Goal: Find contact information: Find contact information

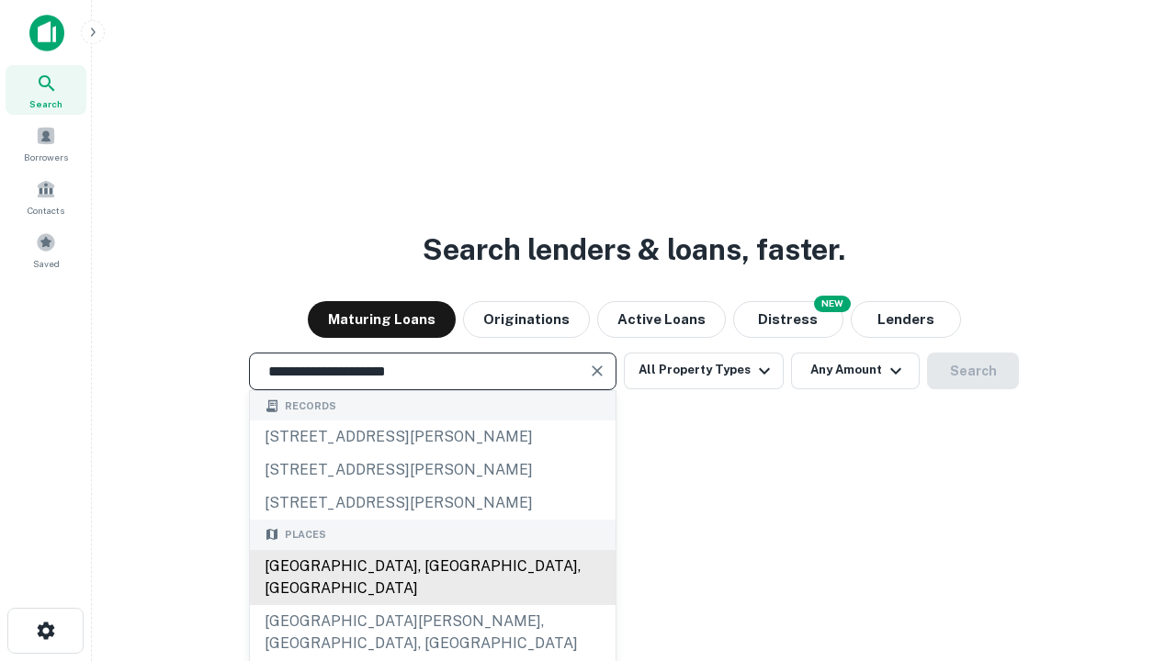
click at [432, 605] on div "Santa Monica, CA, USA" at bounding box center [433, 577] width 366 height 55
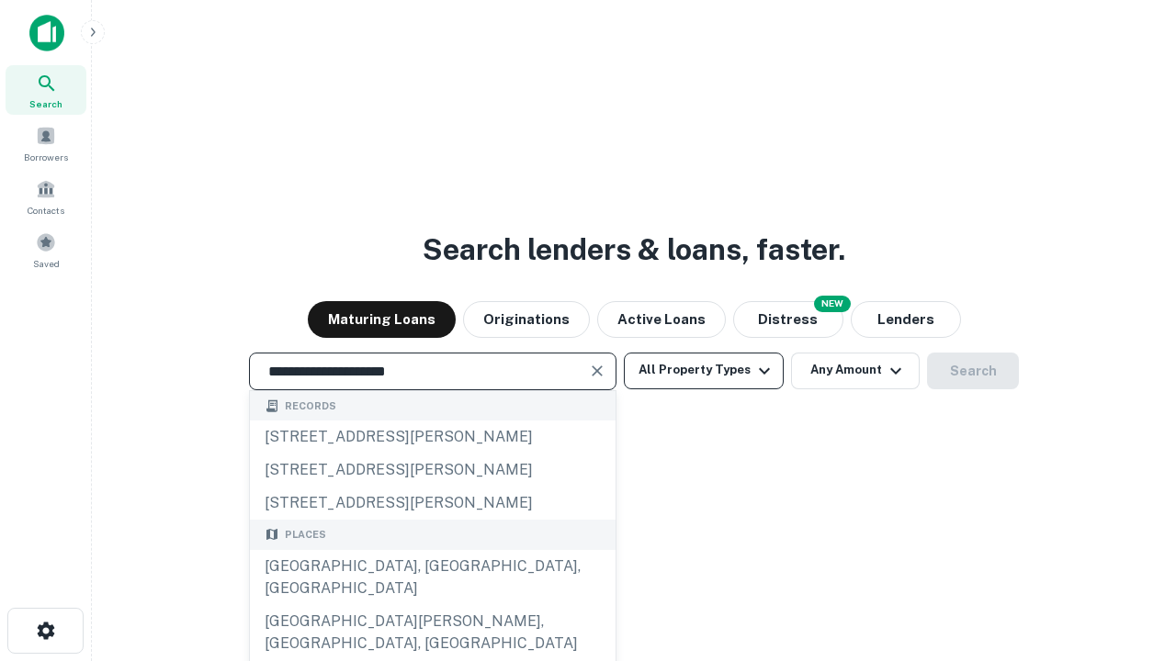
type input "**********"
click at [704, 370] on button "All Property Types" at bounding box center [704, 371] width 160 height 37
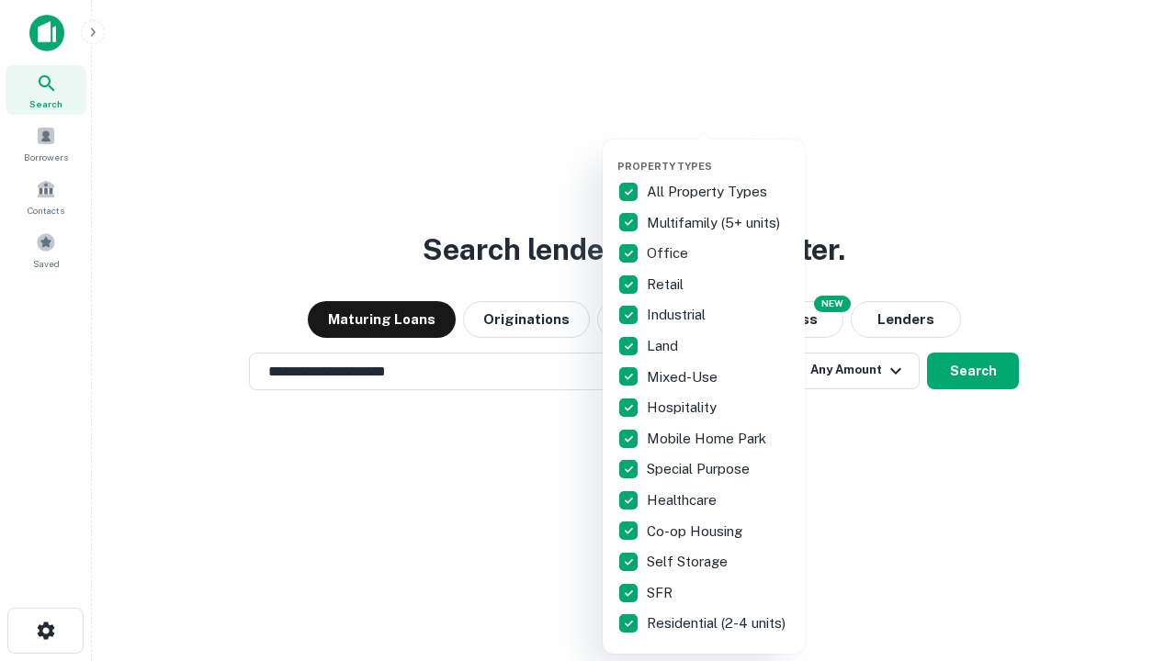
click at [718, 154] on button "button" at bounding box center [718, 154] width 202 height 1
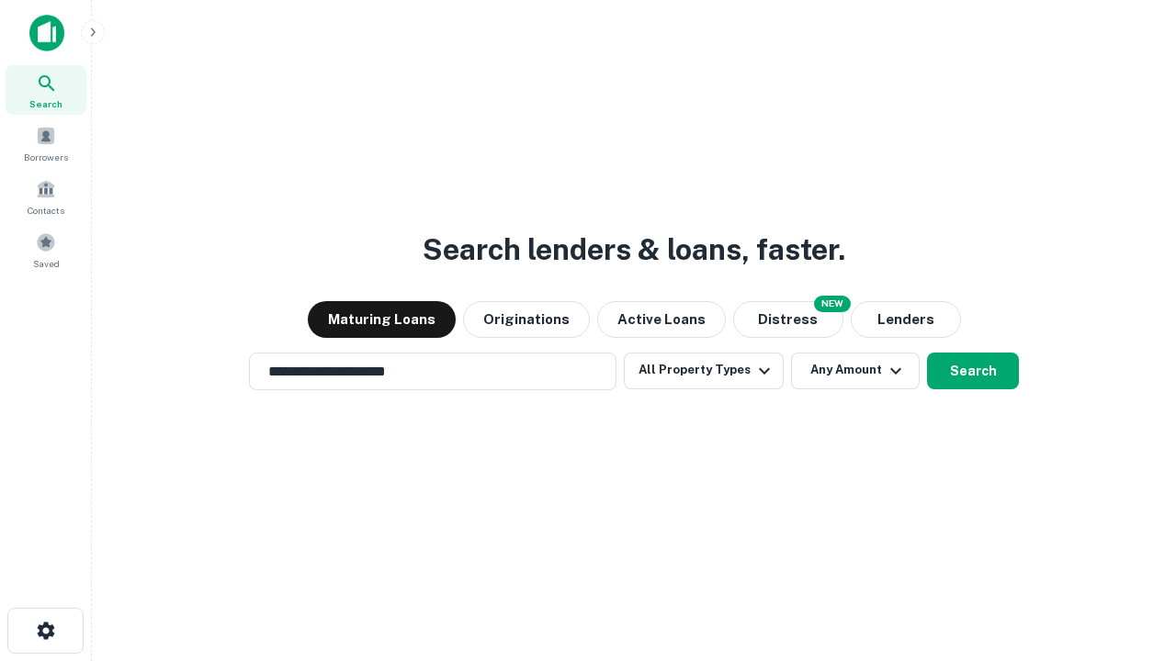
scroll to position [28, 0]
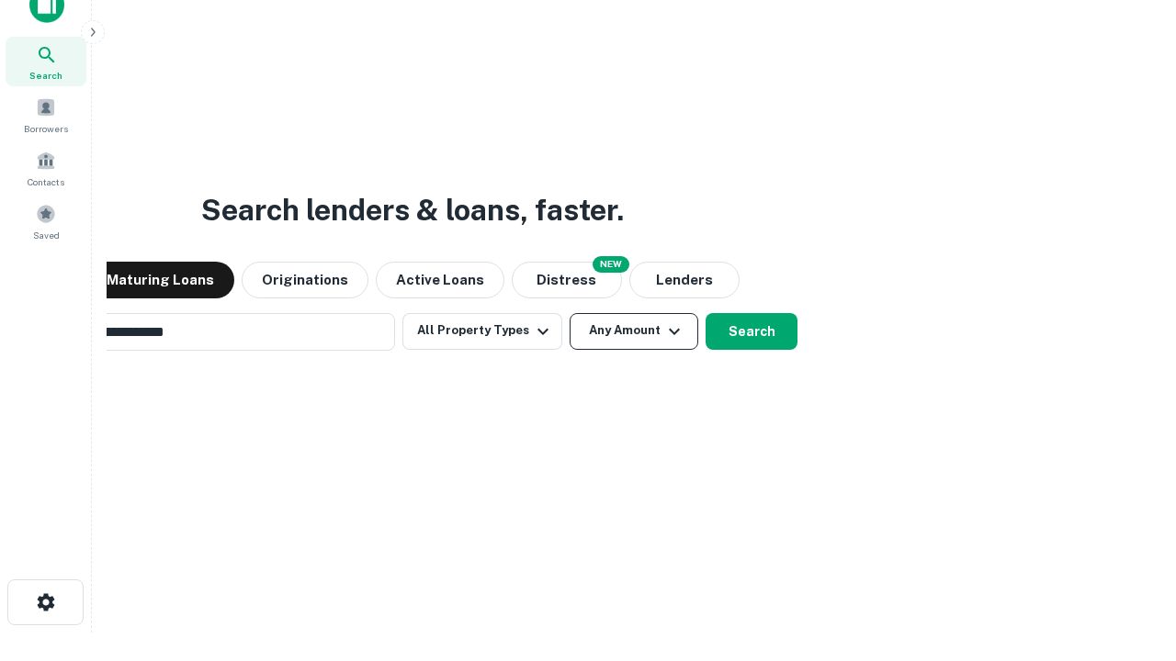
click at [570, 313] on button "Any Amount" at bounding box center [634, 331] width 129 height 37
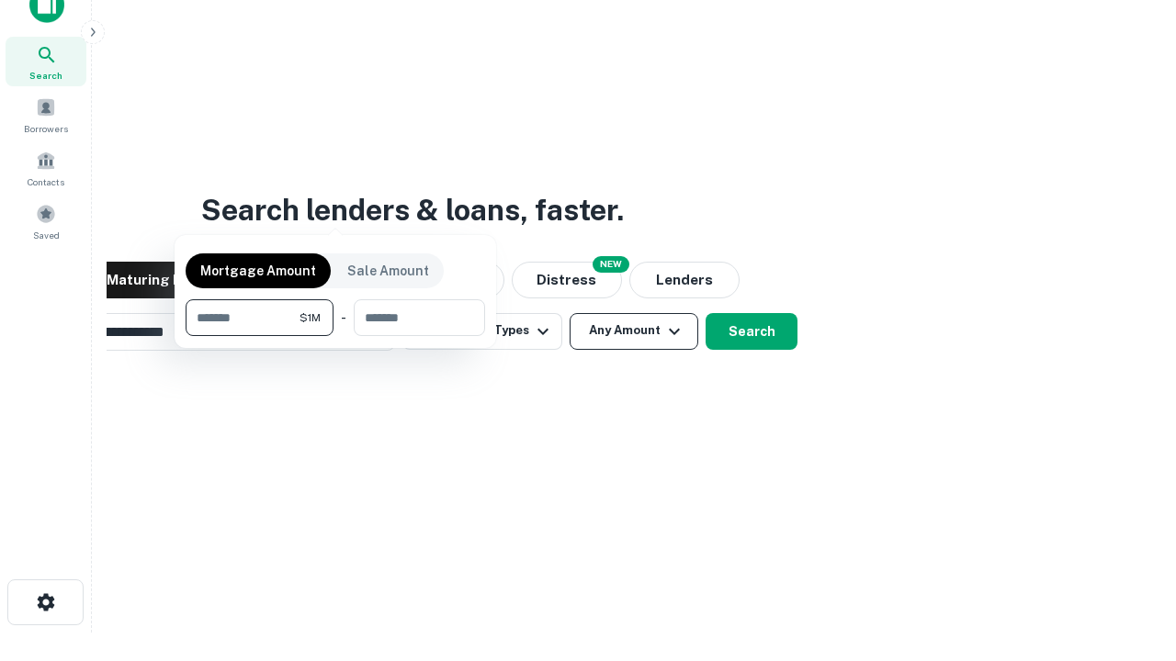
scroll to position [29, 0]
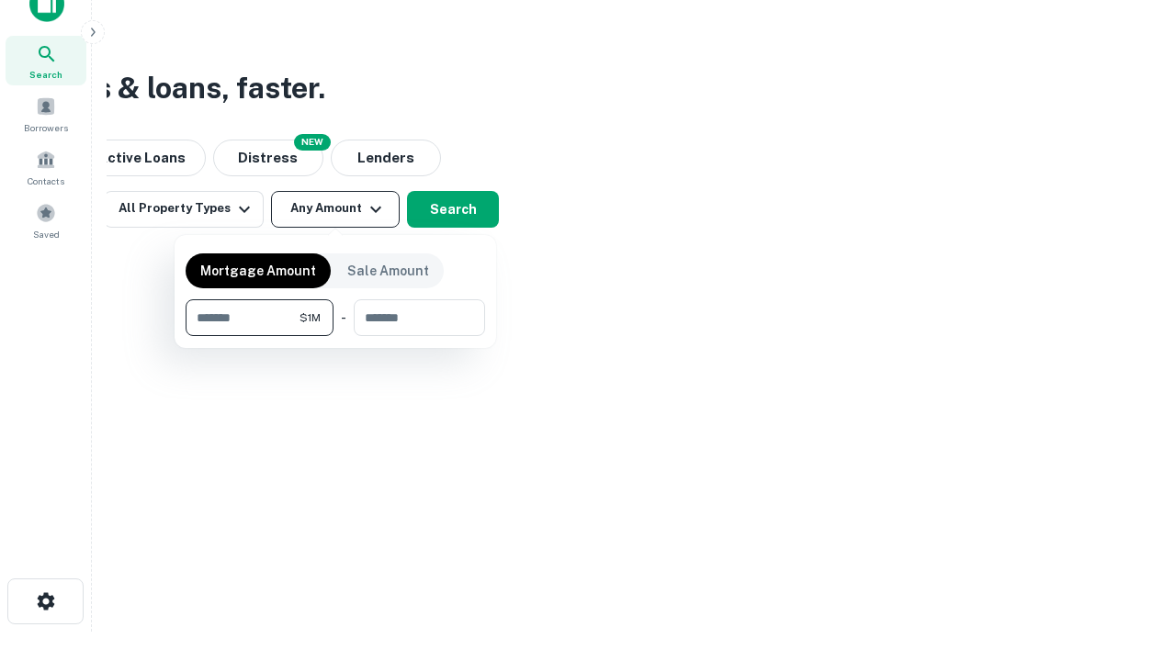
type input "*******"
click at [335, 336] on button "button" at bounding box center [336, 336] width 300 height 1
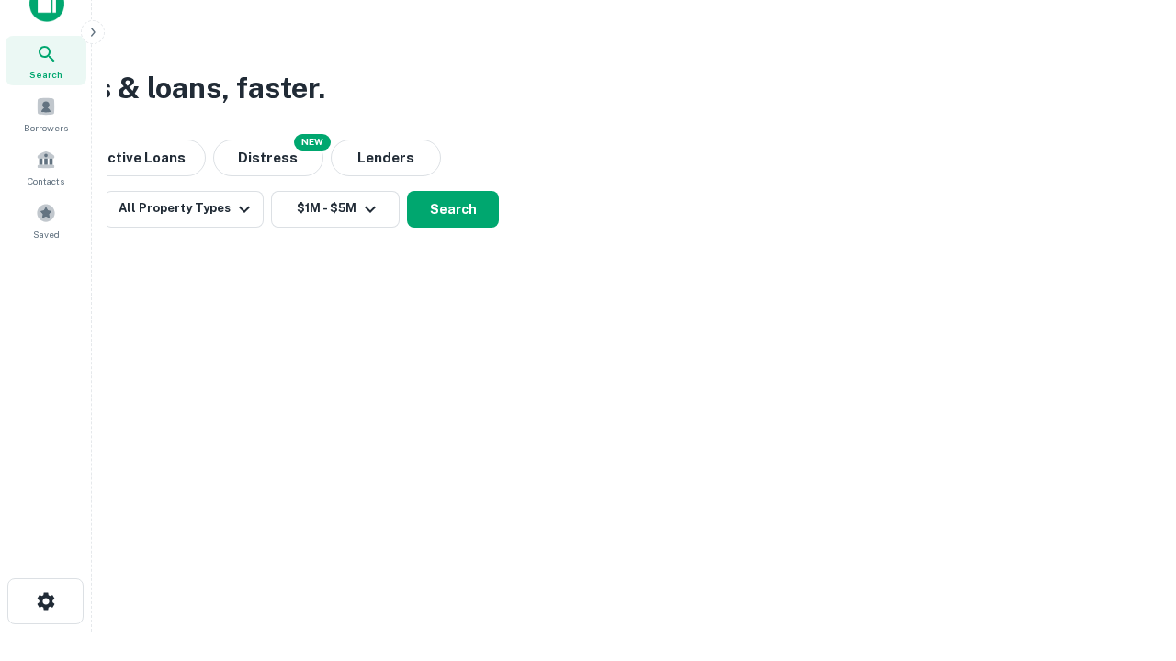
scroll to position [28, 0]
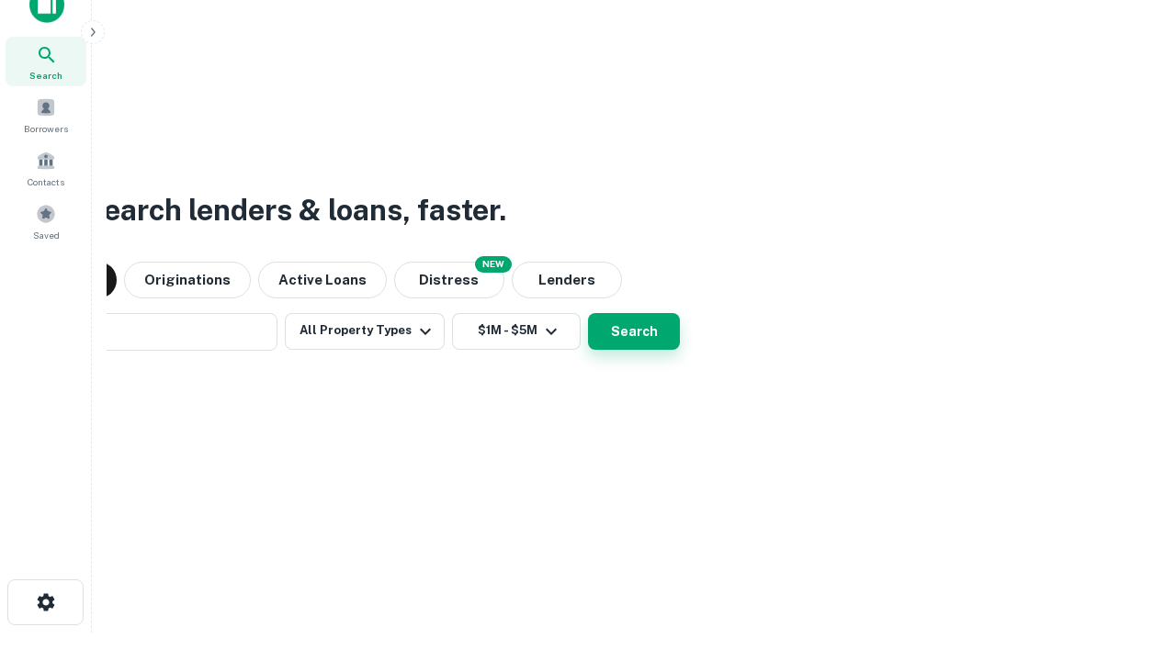
click at [588, 313] on button "Search" at bounding box center [634, 331] width 92 height 37
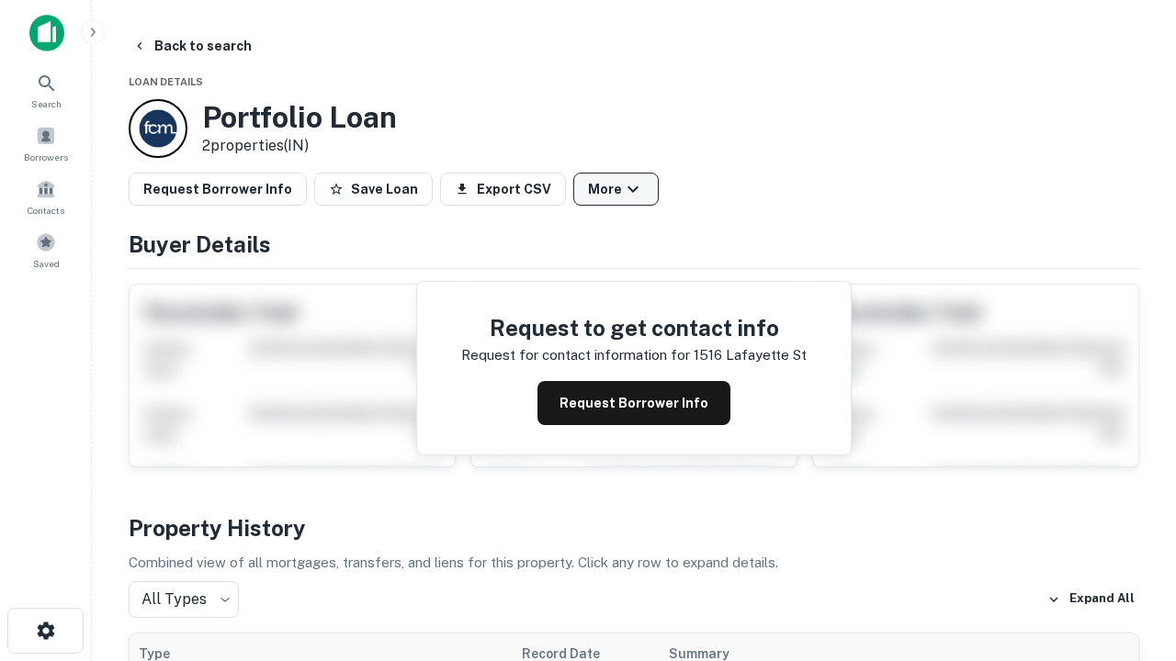
click at [616, 189] on button "More" at bounding box center [615, 189] width 85 height 33
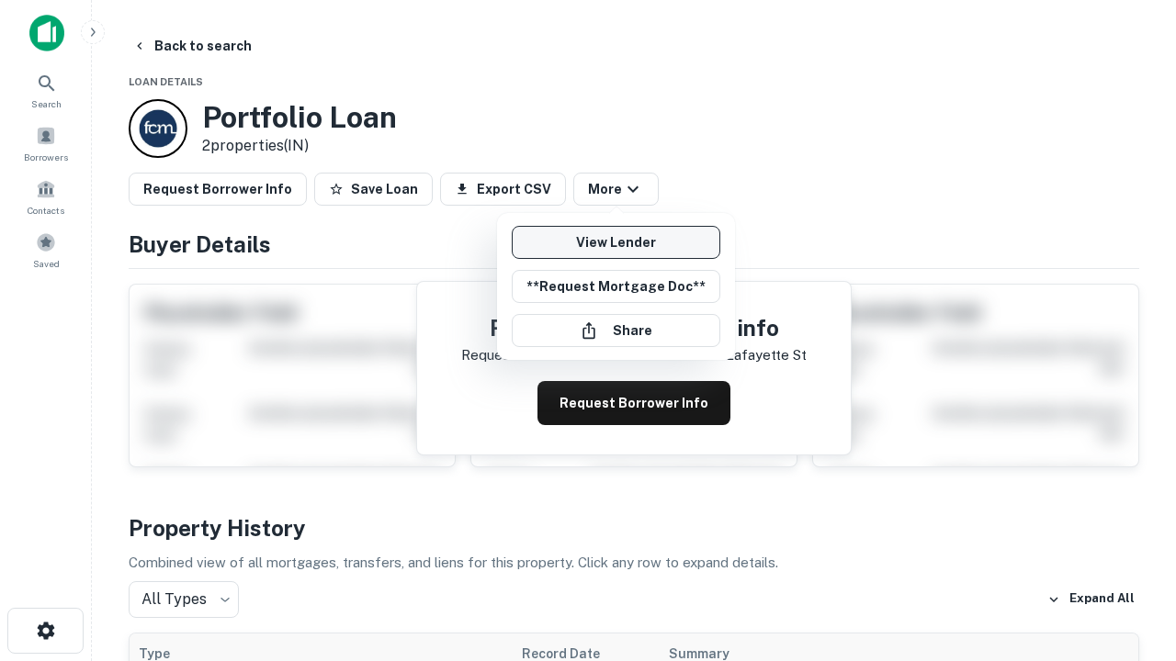
click at [616, 243] on link "View Lender" at bounding box center [616, 242] width 209 height 33
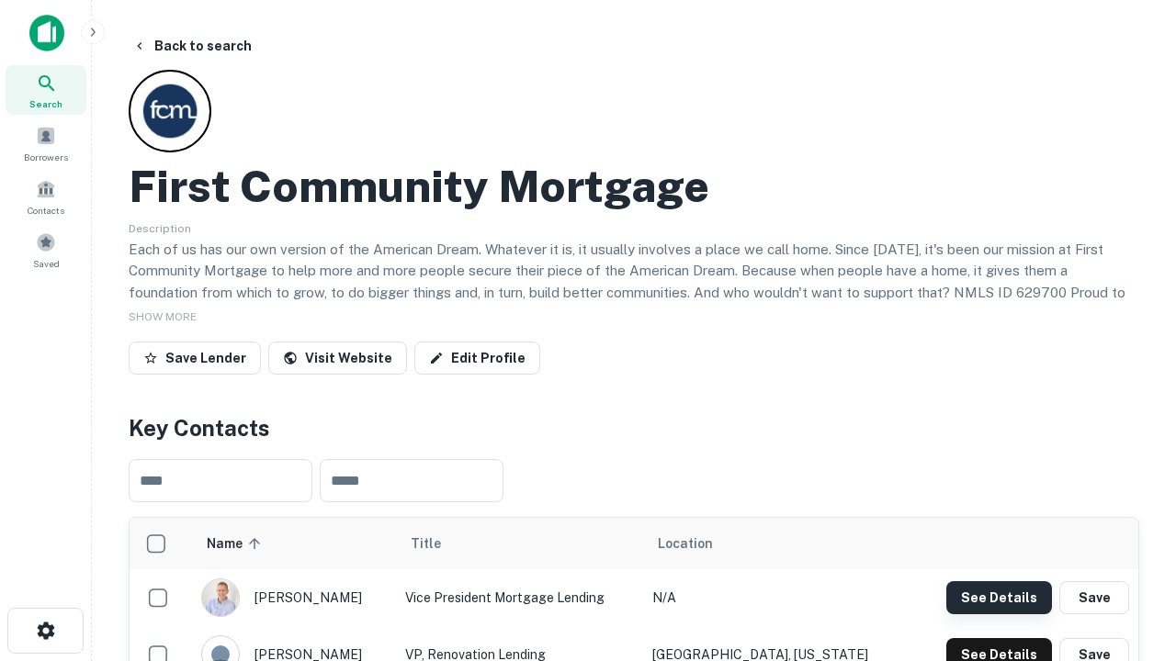
click at [999, 597] on button "See Details" at bounding box center [999, 598] width 106 height 33
click at [45, 631] on icon "button" at bounding box center [46, 631] width 22 height 22
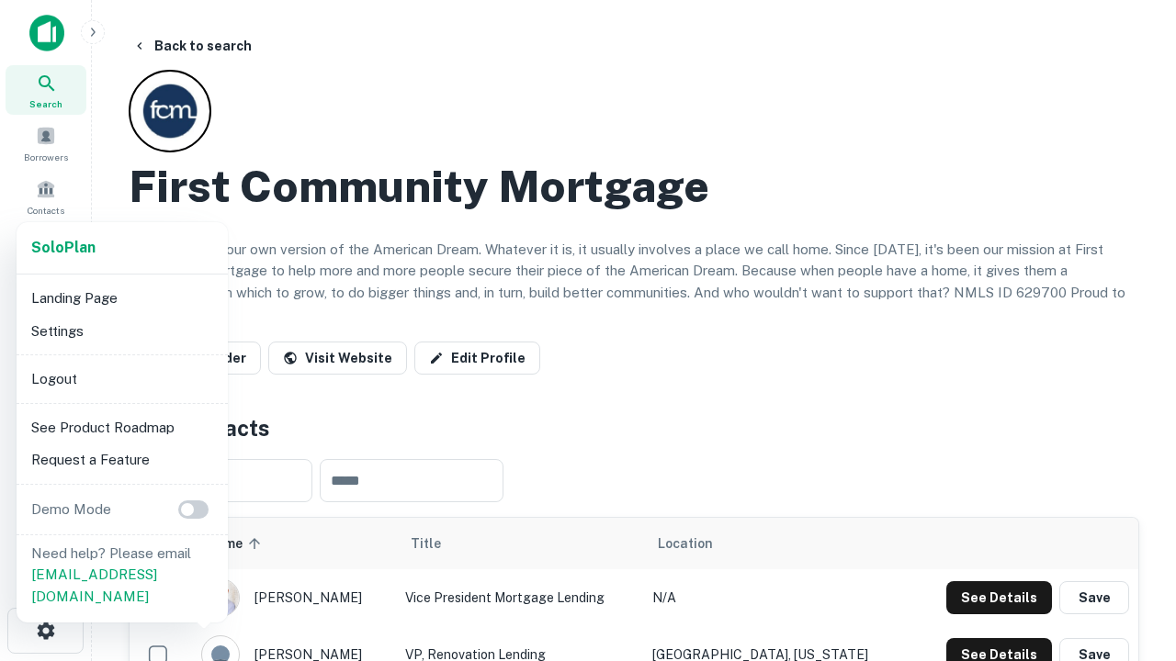
click at [121, 379] on li "Logout" at bounding box center [122, 379] width 197 height 33
